Goal: Task Accomplishment & Management: Complete application form

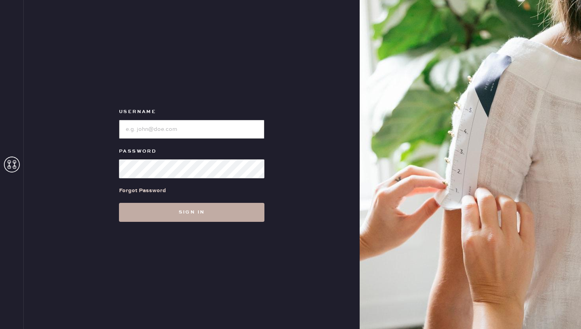
type input "reformationwilliamsburg"
click at [164, 208] on button "Sign in" at bounding box center [191, 212] width 145 height 19
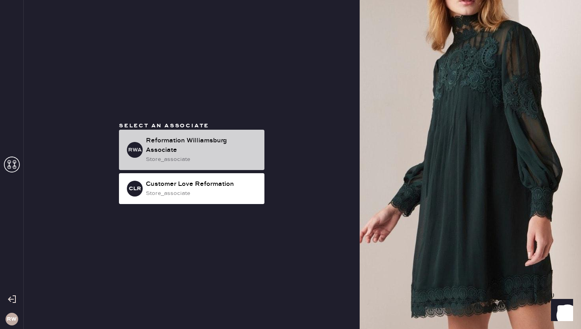
click at [209, 155] on div "store_associate" at bounding box center [202, 159] width 112 height 9
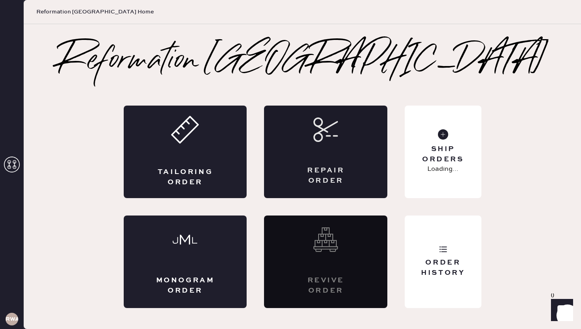
click at [278, 188] on div "Repair Order" at bounding box center [325, 152] width 123 height 92
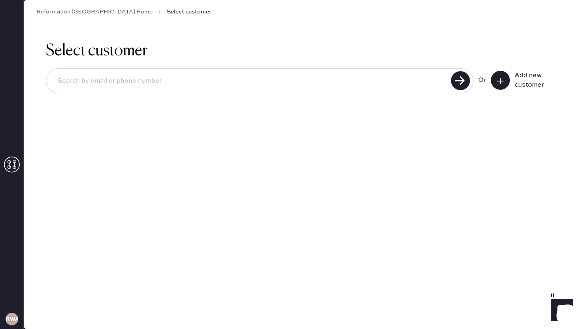
click at [505, 77] on button at bounding box center [500, 80] width 19 height 19
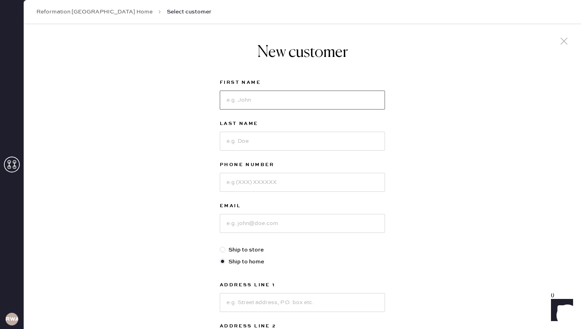
click at [297, 103] on input at bounding box center [302, 100] width 165 height 19
click at [179, 128] on div "New customer First Name Last Name Phone Number Email Ship to store Ship to home…" at bounding box center [302, 269] width 557 height 490
click at [252, 103] on input at bounding box center [302, 100] width 165 height 19
type input "[PERSON_NAME]"
click at [230, 144] on input at bounding box center [302, 141] width 165 height 19
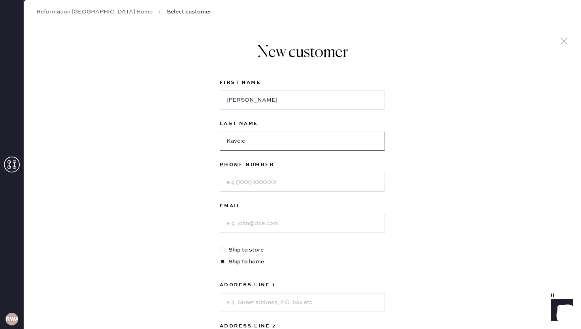
type input "Kavcic"
click at [238, 189] on input at bounding box center [302, 182] width 165 height 19
type input "[PHONE_NUMBER]"
click at [242, 226] on input at bounding box center [302, 223] width 165 height 19
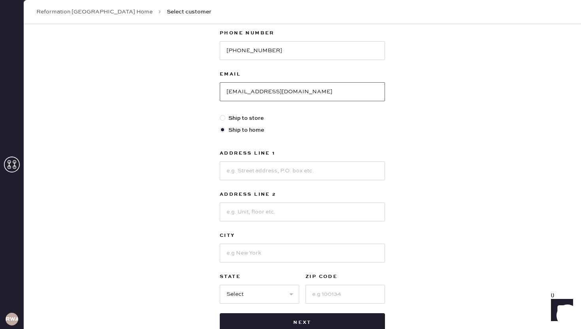
scroll to position [141, 0]
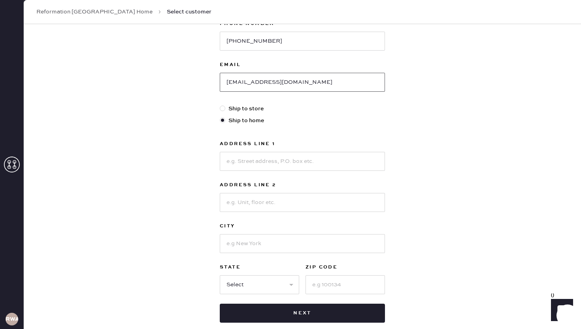
type input "[EMAIL_ADDRESS][DOMAIN_NAME]"
click at [262, 157] on input at bounding box center [302, 161] width 165 height 19
type input "[STREET_ADDRESS]"
click at [267, 201] on input at bounding box center [302, 202] width 165 height 19
type input "apt 6D"
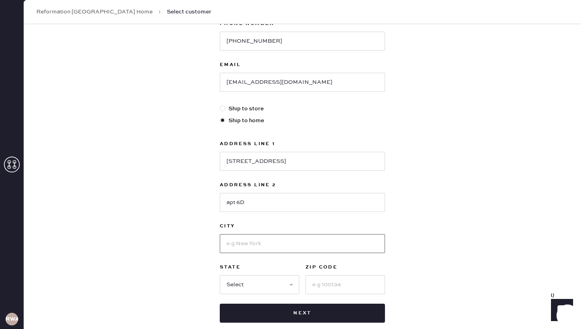
click at [264, 245] on input at bounding box center [302, 243] width 165 height 19
type input "N"
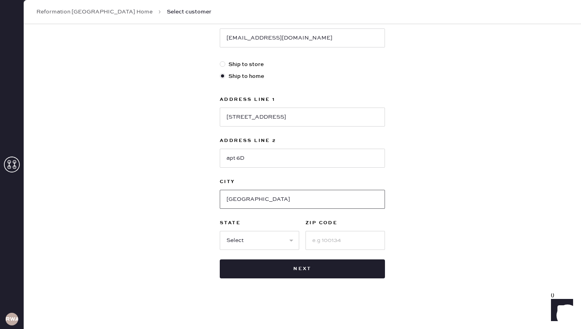
type input "[GEOGRAPHIC_DATA]"
click at [275, 239] on select "Select AK AL AR AZ CA CO CT [GEOGRAPHIC_DATA] DE FL [GEOGRAPHIC_DATA] HI [GEOGR…" at bounding box center [259, 240] width 79 height 19
select select "NY"
click at [220, 231] on select "Select AK AL AR AZ CA CO CT [GEOGRAPHIC_DATA] DE FL [GEOGRAPHIC_DATA] HI [GEOGR…" at bounding box center [259, 240] width 79 height 19
click at [319, 241] on input at bounding box center [345, 240] width 79 height 19
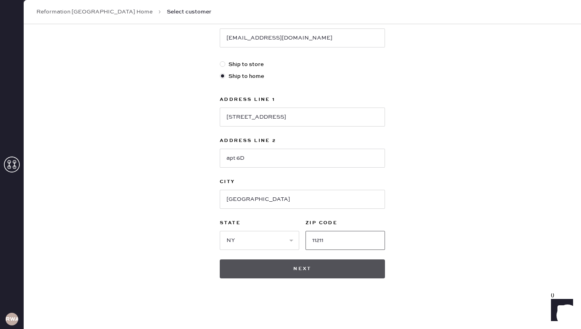
type input "11211"
click at [299, 269] on button "Next" at bounding box center [302, 268] width 165 height 19
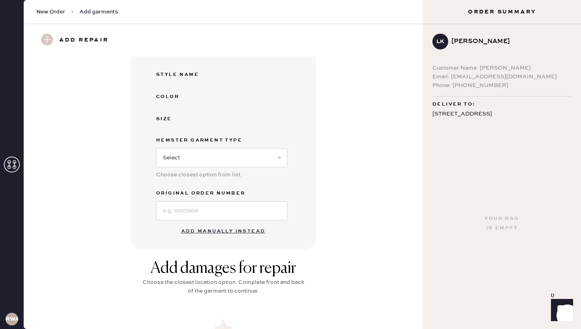
scroll to position [255, 0]
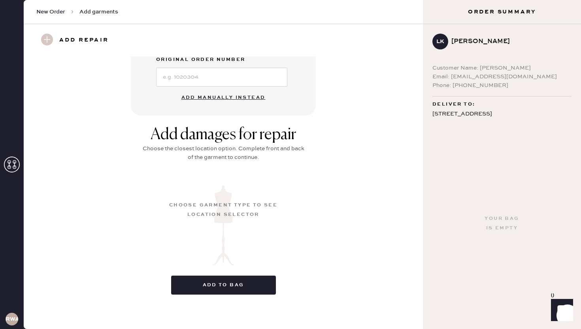
click at [224, 96] on button "Add manually instead" at bounding box center [224, 98] width 94 height 16
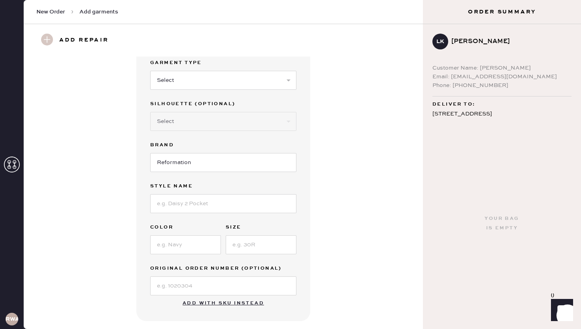
scroll to position [0, 0]
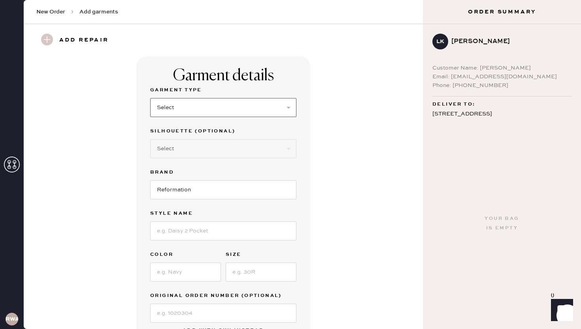
click at [200, 107] on select "Select Basic Skirt Jeans Leggings Pants Shorts Basic Sleeved Dress Basic Sleeve…" at bounding box center [223, 107] width 146 height 19
select select "6"
click at [150, 98] on select "Select Basic Skirt Jeans Leggings Pants Shorts Basic Sleeved Dress Basic Sleeve…" at bounding box center [223, 107] width 146 height 19
click at [184, 151] on select "Select Maxi Dress Midi Dress Mini Dress Other" at bounding box center [223, 148] width 146 height 19
select select "37"
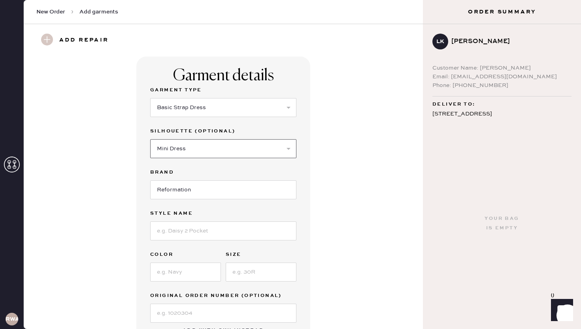
click at [150, 139] on select "Select Maxi Dress Midi Dress Mini Dress Other" at bounding box center [223, 148] width 146 height 19
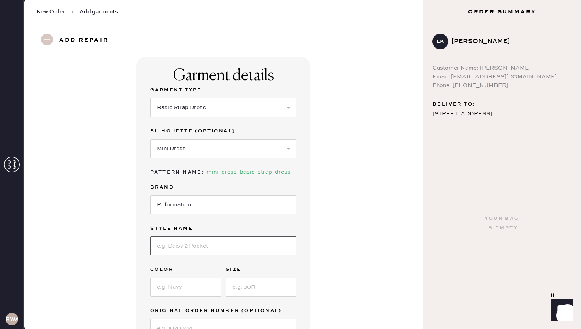
click at [177, 250] on input at bounding box center [223, 245] width 146 height 19
type input "Orsa Dress"
click at [166, 291] on input at bounding box center [185, 286] width 71 height 19
type input "Taupe"
click at [264, 284] on input at bounding box center [261, 286] width 71 height 19
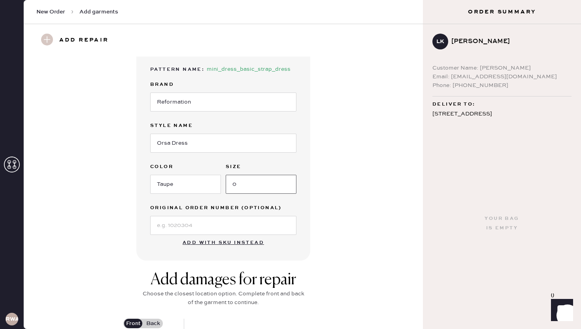
scroll to position [107, 0]
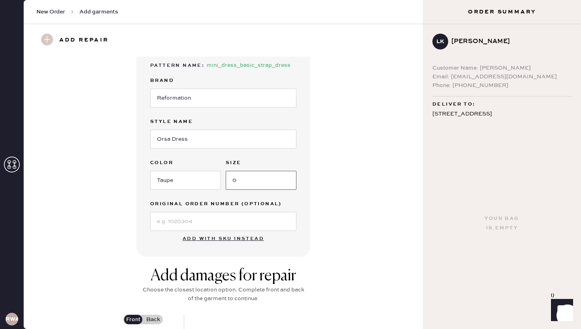
type input "0"
click at [193, 214] on input at bounding box center [223, 221] width 146 height 19
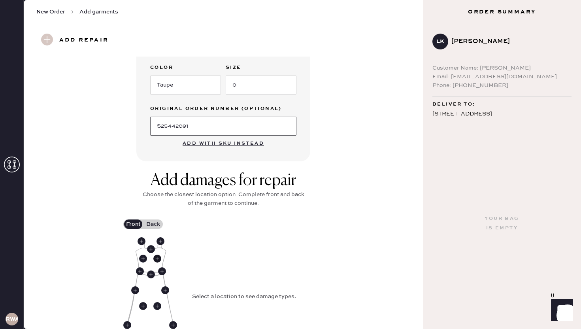
scroll to position [221, 0]
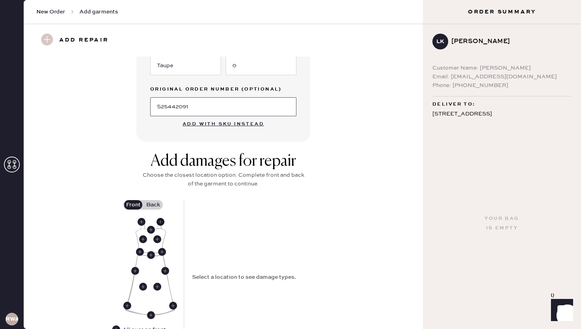
type input "S25442091"
click at [163, 221] on use at bounding box center [161, 222] width 8 height 8
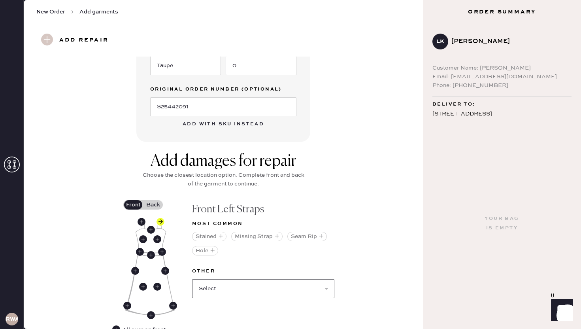
click at [213, 288] on select "Select Broken / Ripped Hem Broken Beads Broken Belt Loop Broken Button Broken C…" at bounding box center [263, 288] width 142 height 19
select select "1655"
click at [192, 279] on select "Select Broken / Ripped Hem Broken Beads Broken Belt Loop Broken Button Broken C…" at bounding box center [263, 288] width 142 height 19
select select
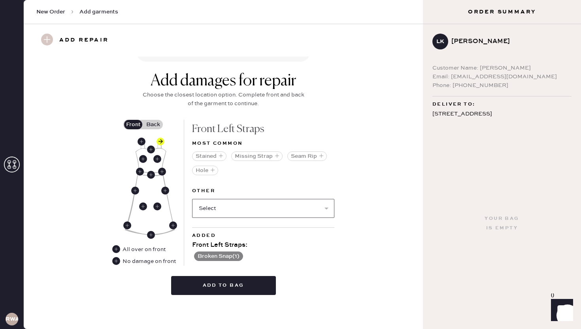
scroll to position [302, 0]
click at [151, 120] on label "Back" at bounding box center [153, 123] width 20 height 9
click at [153, 124] on input "Back" at bounding box center [153, 124] width 0 height 0
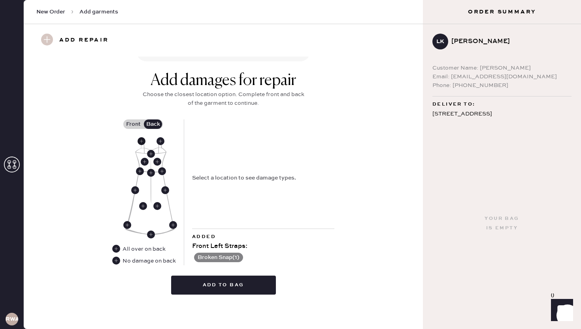
click at [141, 138] on use at bounding box center [142, 141] width 8 height 8
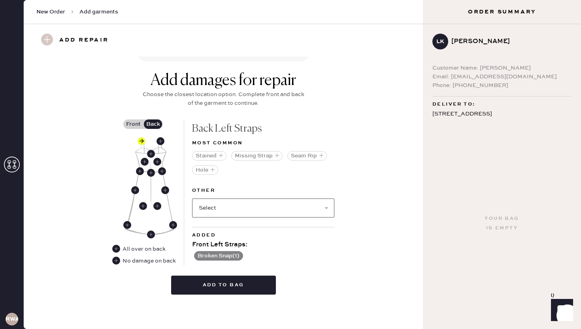
click at [238, 209] on select "Select Broken / Ripped Hem Broken Beads Broken Belt Loop Broken Button Broken C…" at bounding box center [263, 207] width 142 height 19
select select "1668"
click at [192, 198] on select "Select Broken / Ripped Hem Broken Beads Broken Belt Loop Broken Button Broken C…" at bounding box center [263, 207] width 142 height 19
select select
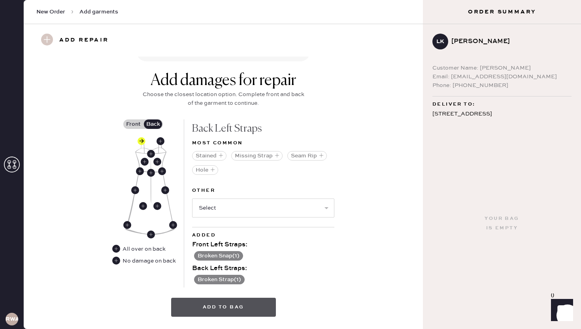
click at [234, 303] on button "Add to bag" at bounding box center [223, 307] width 105 height 19
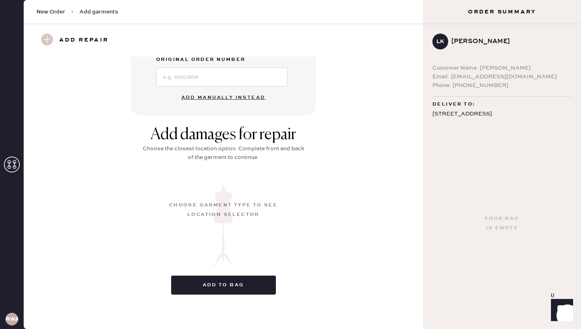
scroll to position [60, 0]
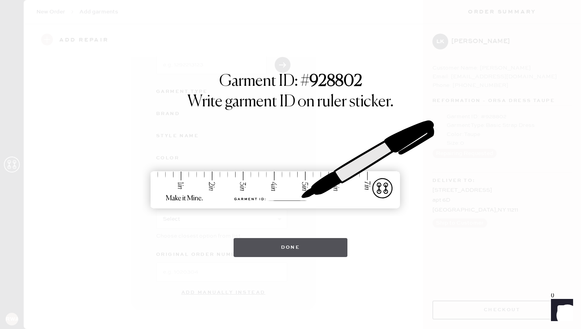
drag, startPoint x: 221, startPoint y: 234, endPoint x: 236, endPoint y: 250, distance: 22.1
click at [224, 237] on div "Garment ID: # 928802 Write garment ID on ruler sticker. Done" at bounding box center [290, 164] width 391 height 185
click at [260, 243] on button "Done" at bounding box center [291, 247] width 114 height 19
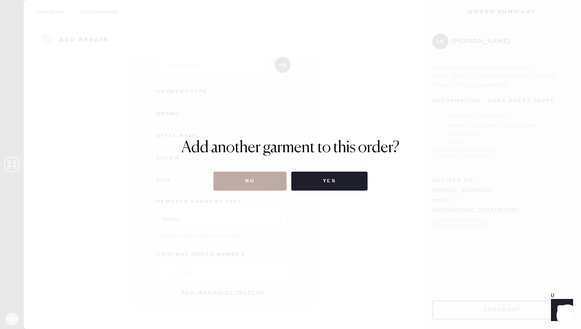
click at [258, 174] on button "No" at bounding box center [249, 181] width 73 height 19
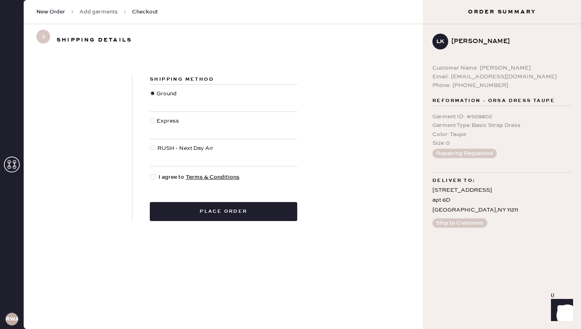
click at [153, 174] on div at bounding box center [153, 177] width 6 height 6
click at [150, 173] on input "I agree to Terms & Conditions" at bounding box center [150, 173] width 0 height 0
checkbox input "true"
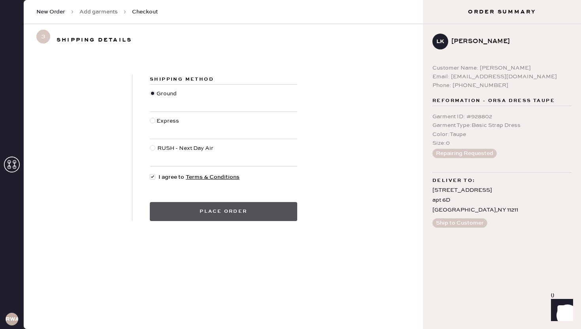
click at [177, 219] on button "Place order" at bounding box center [223, 211] width 147 height 19
